Goal: Task Accomplishment & Management: Manage account settings

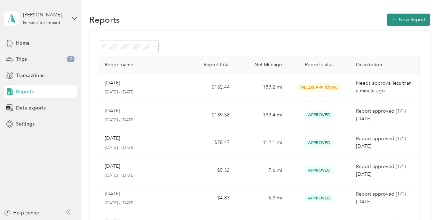
click at [413, 20] on button "New Report" at bounding box center [409, 20] width 44 height 12
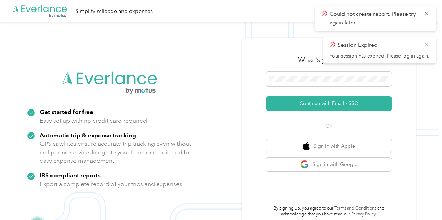
click at [427, 42] on icon at bounding box center [427, 44] width 6 height 6
click at [427, 12] on icon at bounding box center [427, 13] width 6 height 6
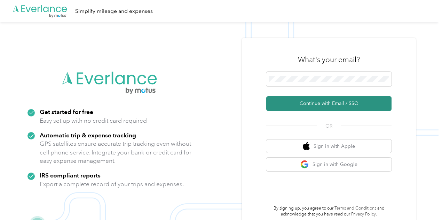
click at [342, 105] on button "Continue with Email / SSO" at bounding box center [328, 103] width 125 height 15
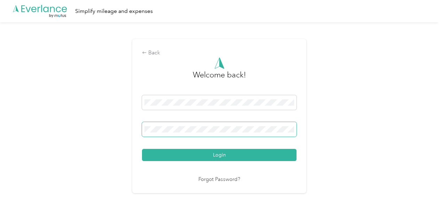
click at [142, 149] on button "Login" at bounding box center [219, 155] width 155 height 12
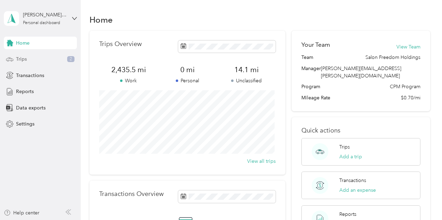
click at [46, 57] on div "Trips 2" at bounding box center [40, 59] width 73 height 13
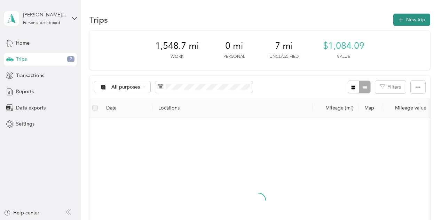
click at [405, 18] on button "New trip" at bounding box center [411, 20] width 37 height 12
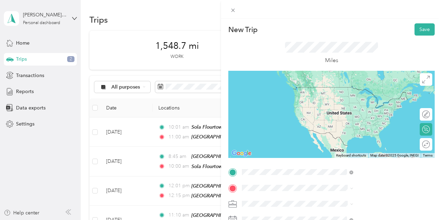
click at [366, 98] on span "[STREET_ADDRESS][US_STATE]" at bounding box center [364, 97] width 70 height 6
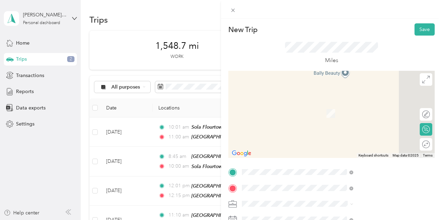
click at [353, 124] on div "[GEOGRAPHIC_DATA][STREET_ADDRESS][US_STATE][GEOGRAPHIC_DATA]" at bounding box center [364, 125] width 70 height 15
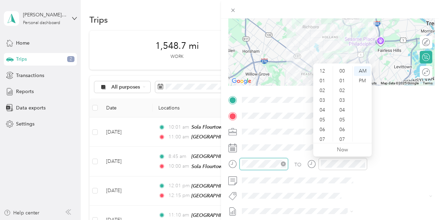
scroll to position [510, 0]
click at [324, 99] on div "07" at bounding box center [323, 98] width 17 height 10
click at [342, 90] on div "43" at bounding box center [342, 92] width 17 height 10
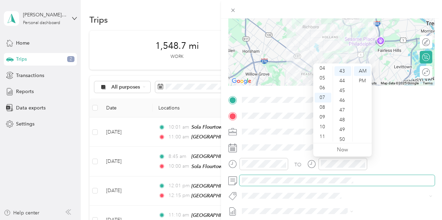
click at [370, 183] on span at bounding box center [336, 180] width 195 height 11
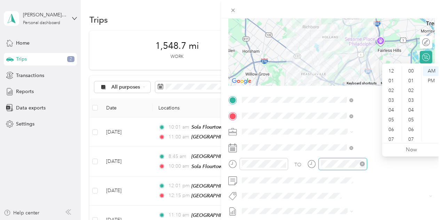
scroll to position [510, 0]
click at [390, 104] on div "08" at bounding box center [392, 107] width 17 height 10
click at [411, 118] on div "05" at bounding box center [411, 120] width 17 height 10
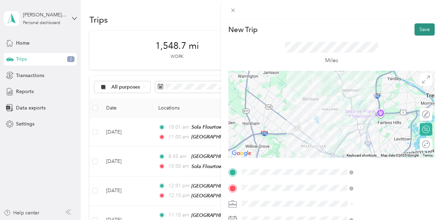
click at [421, 25] on button "Save" at bounding box center [425, 29] width 20 height 12
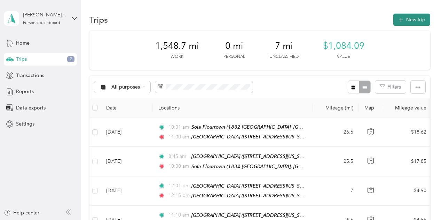
click at [404, 23] on button "New trip" at bounding box center [411, 20] width 37 height 12
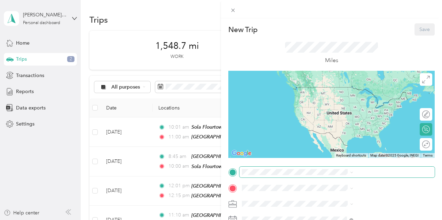
click at [344, 168] on span at bounding box center [336, 171] width 195 height 11
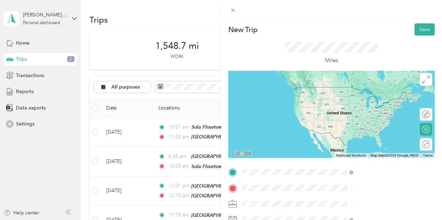
click at [368, 118] on span "[STREET_ADDRESS][US_STATE]" at bounding box center [364, 119] width 70 height 6
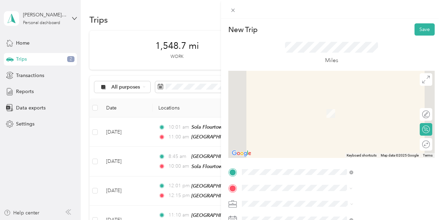
click at [360, 115] on div "[GEOGRAPHIC_DATA] [GEOGRAPHIC_DATA] [STREET_ADDRESS][US_STATE]" at bounding box center [364, 109] width 70 height 15
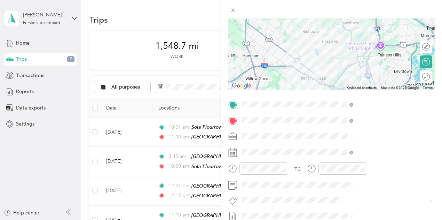
scroll to position [76, 0]
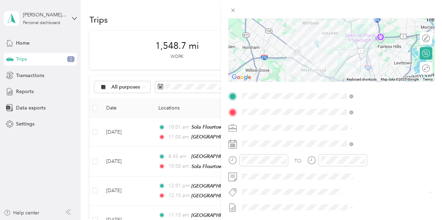
click at [349, 196] on span "[DATE] Draft" at bounding box center [371, 195] width 107 height 6
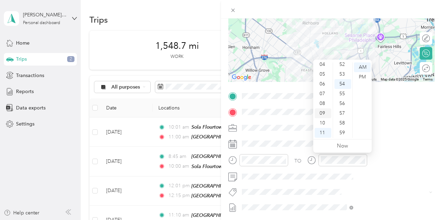
click at [326, 115] on div "09" at bounding box center [323, 113] width 17 height 10
click at [340, 83] on div "33" at bounding box center [342, 82] width 17 height 10
click at [343, 134] on div "40" at bounding box center [342, 136] width 17 height 10
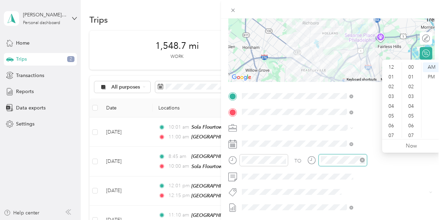
scroll to position [510, 0]
click at [392, 123] on div "10" at bounding box center [392, 123] width 17 height 10
click at [413, 65] on div "04" at bounding box center [411, 65] width 17 height 10
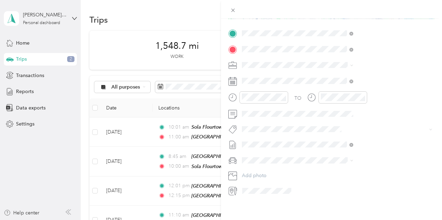
scroll to position [0, 0]
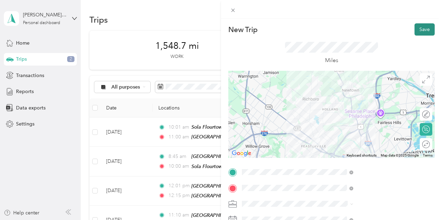
click at [418, 26] on button "Save" at bounding box center [425, 29] width 20 height 12
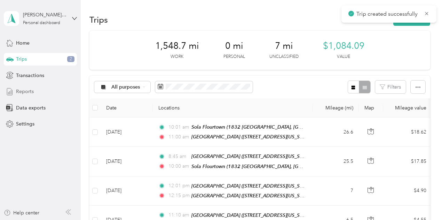
click at [27, 89] on span "Reports" at bounding box center [25, 91] width 18 height 7
